Goal: Find specific page/section: Find specific page/section

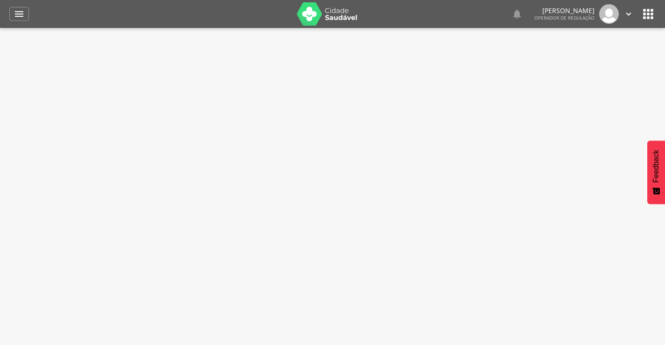
click at [337, 17] on img at bounding box center [327, 13] width 61 height 23
